Goal: Check status: Check status

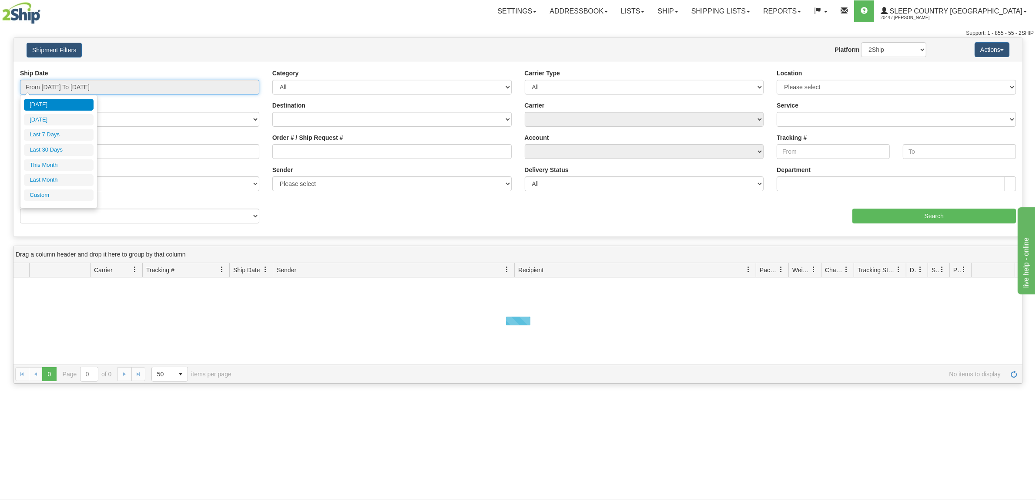
click at [112, 91] on input "From [DATE] To [DATE]" at bounding box center [139, 87] width 239 height 15
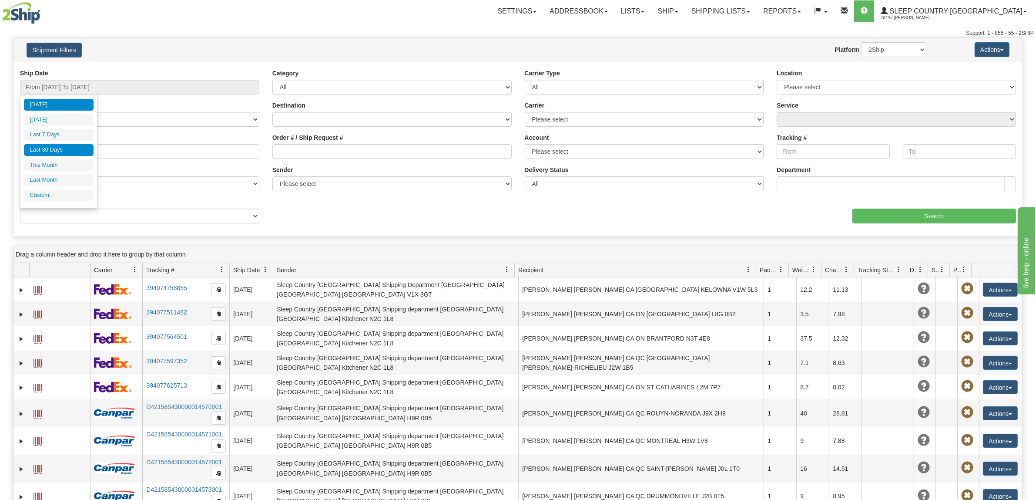
click at [61, 147] on li "Last 30 Days" at bounding box center [59, 150] width 70 height 12
type input "From [DATE] To [DATE]"
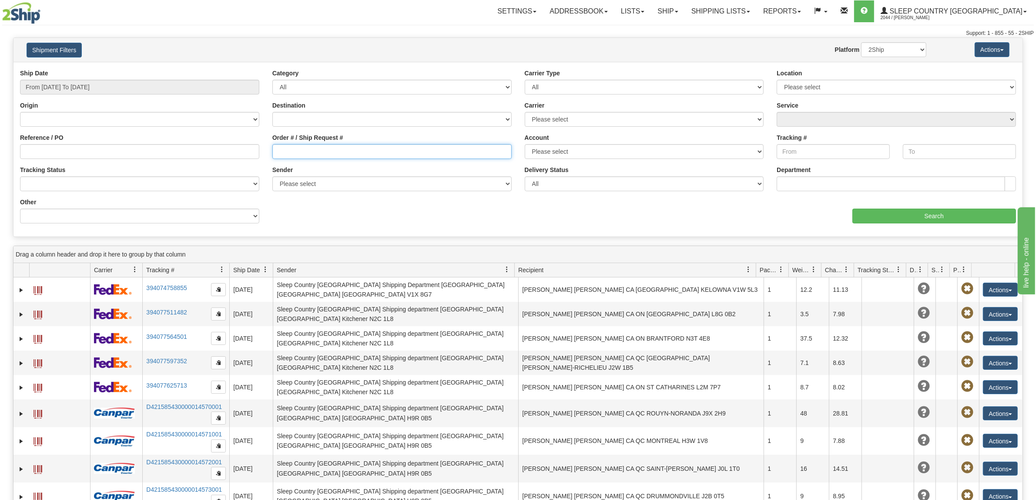
click at [355, 148] on input "Order # / Ship Request #" at bounding box center [391, 151] width 239 height 15
paste input "9008I142041"
type input "9008I142041"
click at [912, 218] on input "Search" at bounding box center [934, 215] width 164 height 15
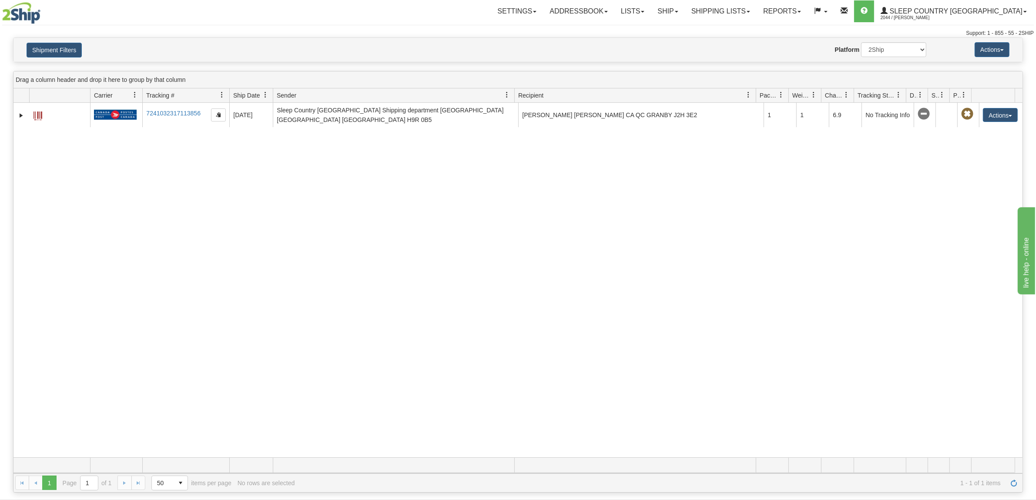
click at [61, 221] on div "31708514 2044 7241032317113856 [DATE] [DATE] 10:36:43 AM Sleep Country [GEOGRAP…" at bounding box center [517, 280] width 1009 height 354
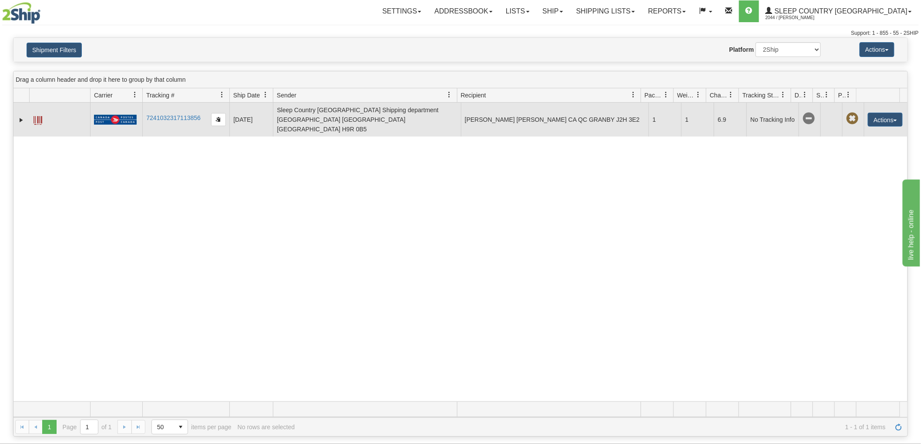
click at [38, 116] on span at bounding box center [38, 120] width 9 height 9
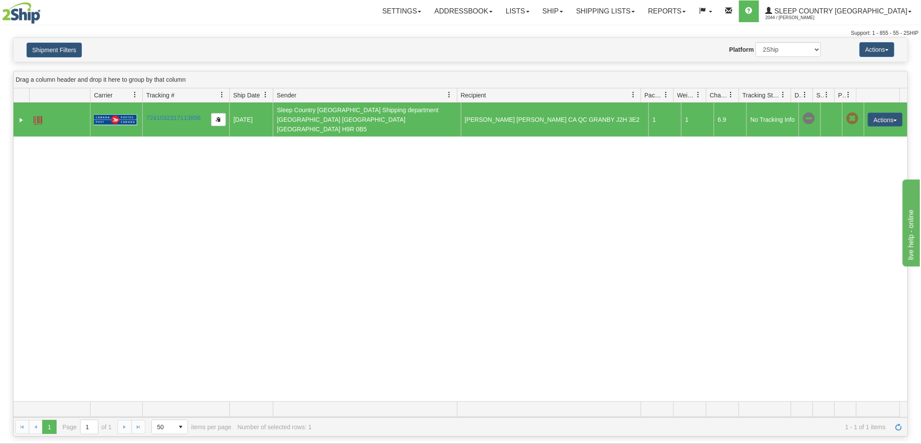
click at [62, 40] on div "Shipment Filters Website Agent Nothing selected Client User Platform 2Ship Impo…" at bounding box center [460, 50] width 894 height 24
click at [64, 44] on button "Shipment Filters" at bounding box center [54, 50] width 55 height 15
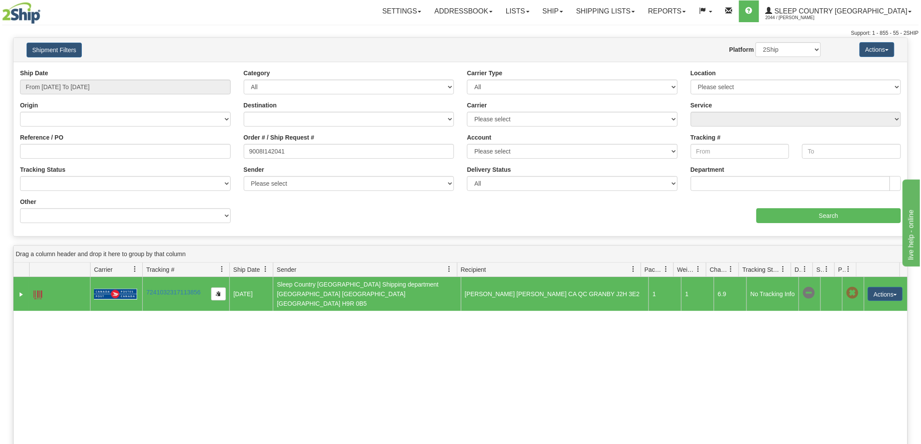
click at [809, 381] on div "31708514 2044 7241032317113856 [DATE] [DATE] 10:36:43 AM Sleep Country [GEOGRAP…" at bounding box center [460, 426] width 894 height 299
click at [119, 51] on h4 "Shipment Filters" at bounding box center [93, 49] width 147 height 15
click at [309, 151] on input "9008I142041" at bounding box center [349, 151] width 211 height 15
click at [839, 214] on input "Search" at bounding box center [828, 215] width 144 height 15
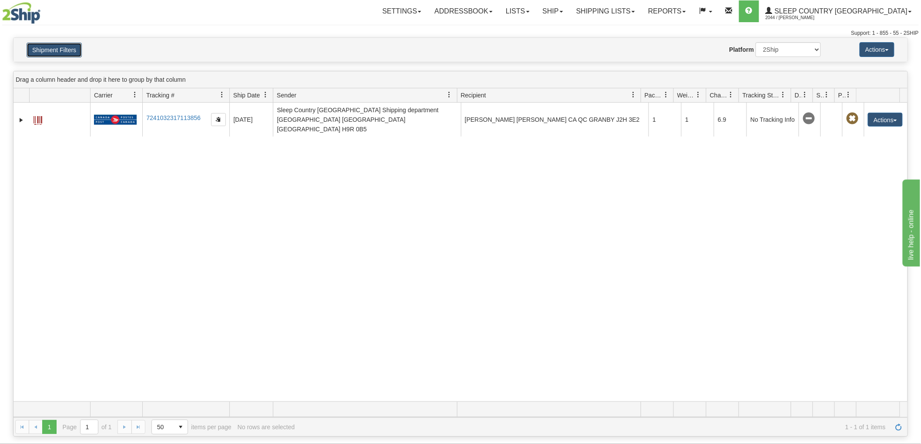
click at [68, 43] on button "Shipment Filters" at bounding box center [54, 50] width 55 height 15
